Goal: Participate in discussion

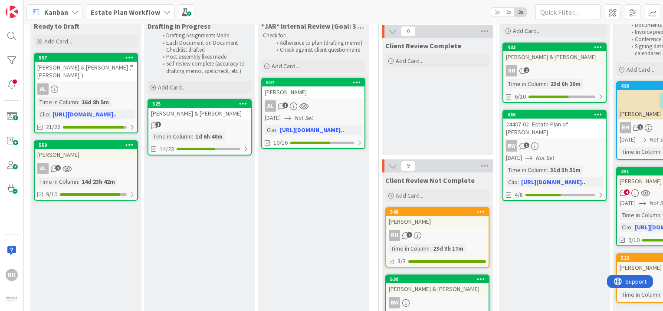
scroll to position [91, 474]
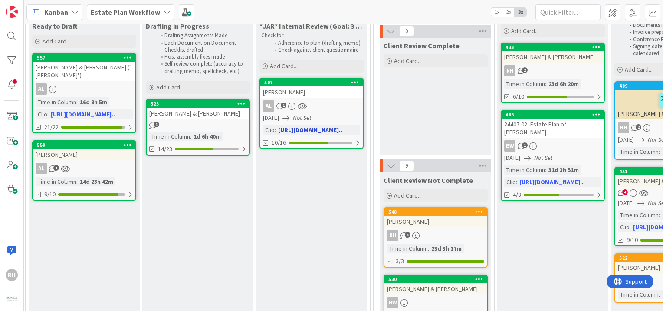
click at [334, 97] on link "507 [PERSON_NAME] AL 1 [DATE] Not Set Clio : [URL][DOMAIN_NAME].. 10/16" at bounding box center [312, 113] width 104 height 71
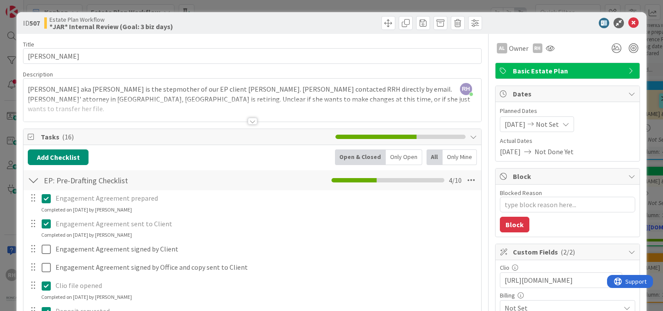
drag, startPoint x: 33, startPoint y: 179, endPoint x: 62, endPoint y: 182, distance: 29.2
click at [62, 182] on div "EP: Pre-Drafting Checklist Checklist Name 26 / 64 EP: Pre-Drafting Checklist 4 …" at bounding box center [252, 180] width 458 height 20
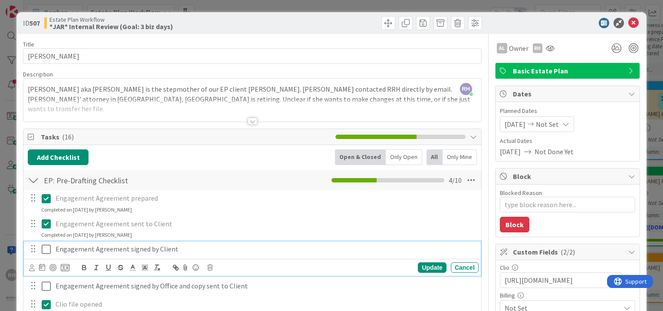
click at [49, 245] on icon at bounding box center [48, 249] width 13 height 10
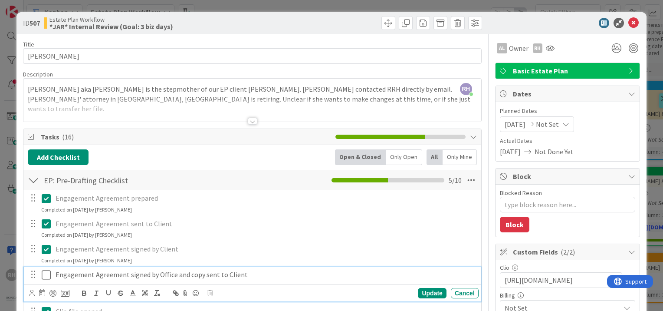
click at [43, 271] on icon at bounding box center [48, 275] width 13 height 10
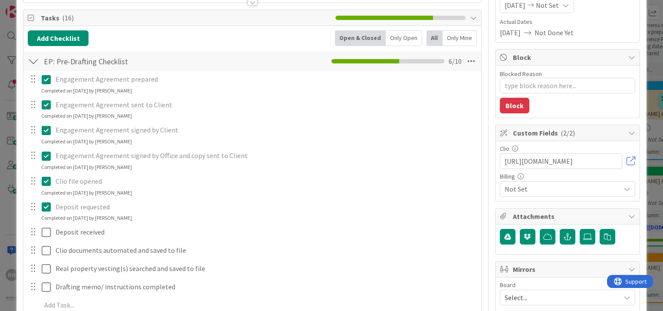
scroll to position [128, 0]
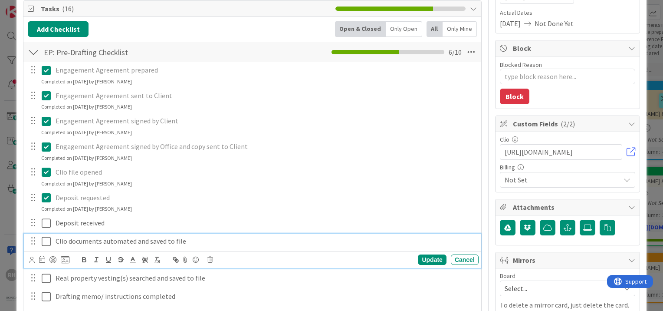
click at [47, 247] on button at bounding box center [47, 241] width 10 height 14
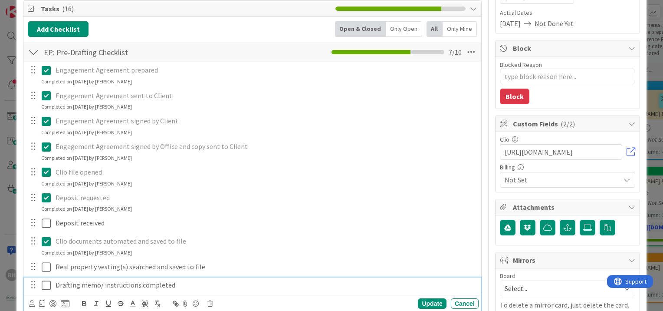
click at [46, 283] on icon at bounding box center [48, 285] width 13 height 10
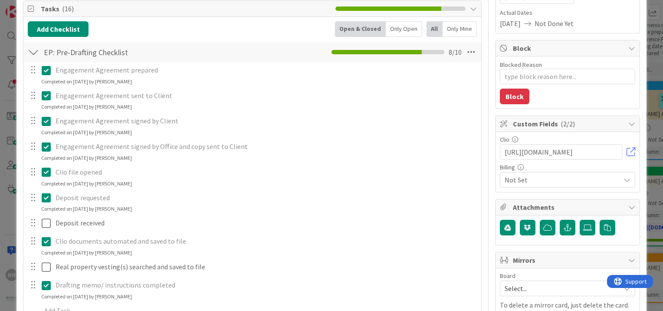
type textarea "x"
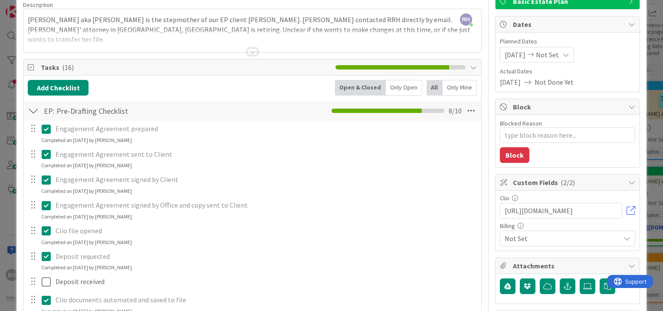
scroll to position [69, 0]
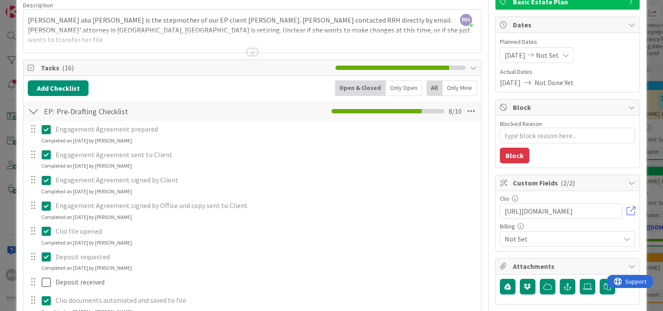
click at [30, 109] on div at bounding box center [33, 111] width 11 height 16
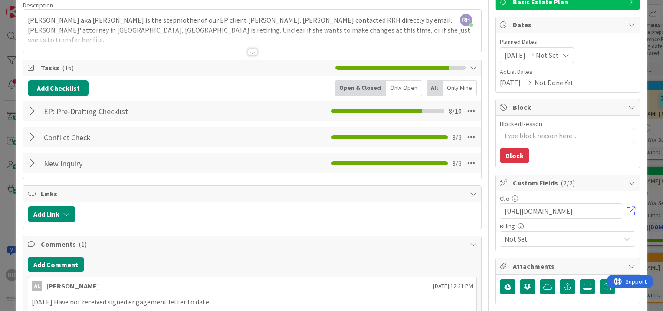
scroll to position [156, 0]
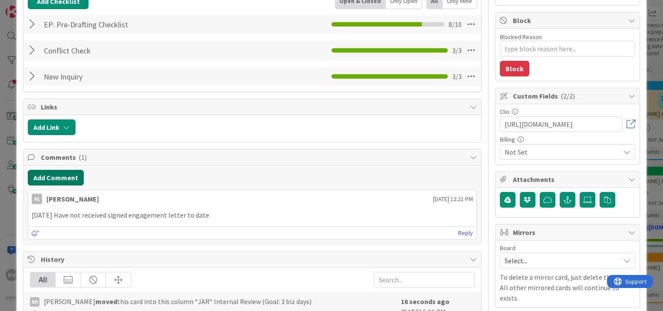
click at [79, 179] on button "Add Comment" at bounding box center [56, 178] width 56 height 16
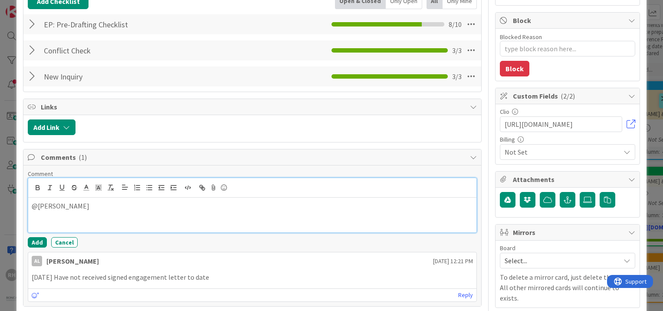
drag, startPoint x: 77, startPoint y: 219, endPoint x: 61, endPoint y: 214, distance: 17.0
click at [61, 214] on div "@[PERSON_NAME]" at bounding box center [252, 214] width 448 height 35
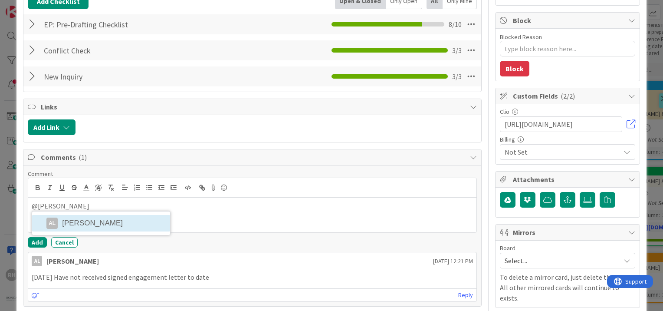
click at [55, 220] on div "AL" at bounding box center [51, 222] width 11 height 11
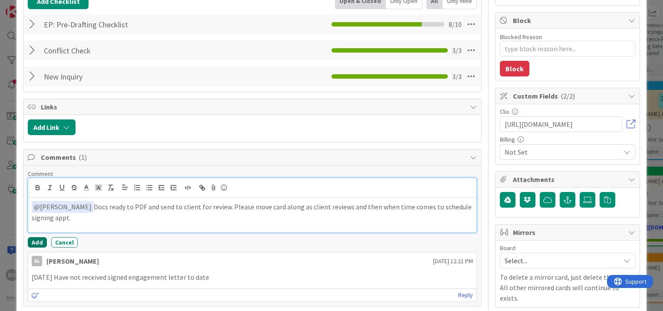
click at [30, 240] on button "Add" at bounding box center [37, 242] width 19 height 10
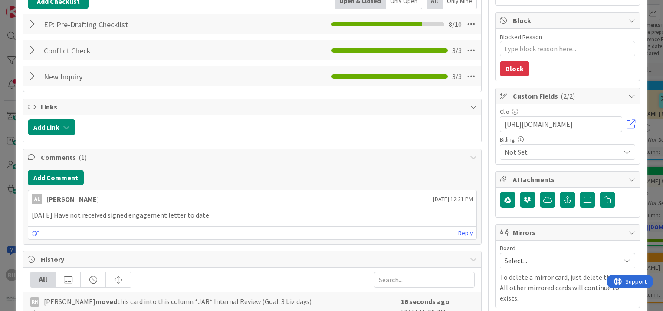
type textarea "x"
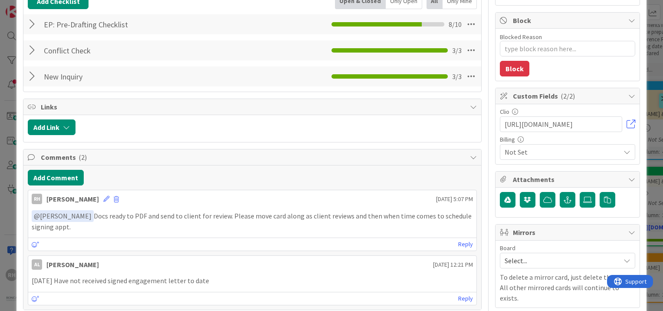
scroll to position [0, 0]
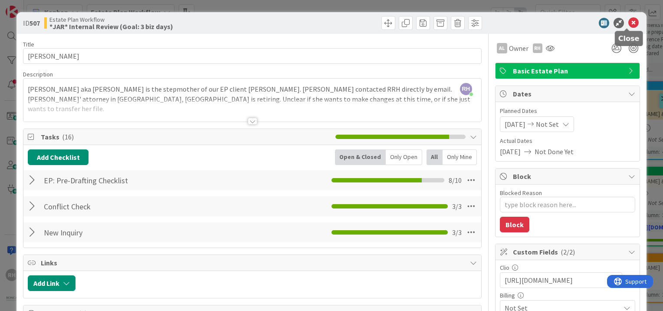
click at [632, 19] on icon at bounding box center [633, 23] width 10 height 10
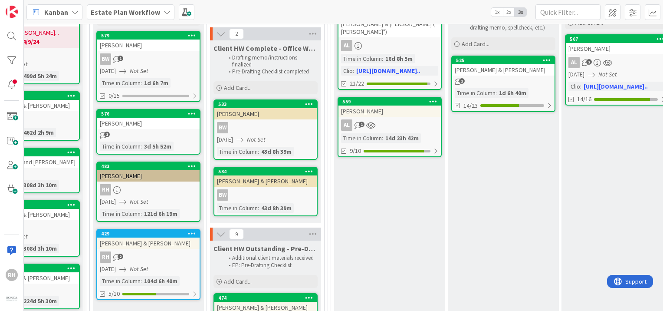
scroll to position [137, 0]
